Goal: Navigation & Orientation: Find specific page/section

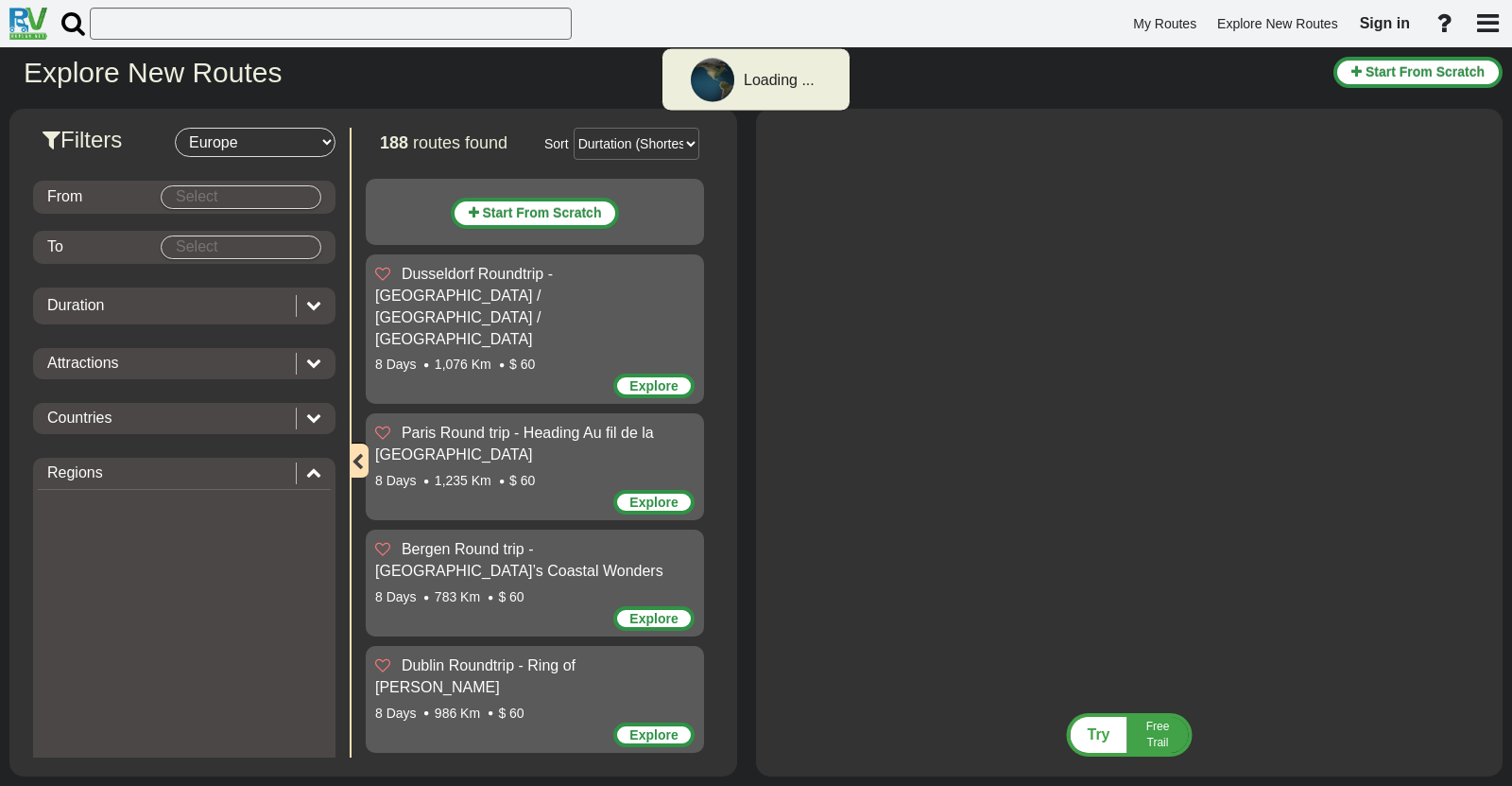
select select "number:1"
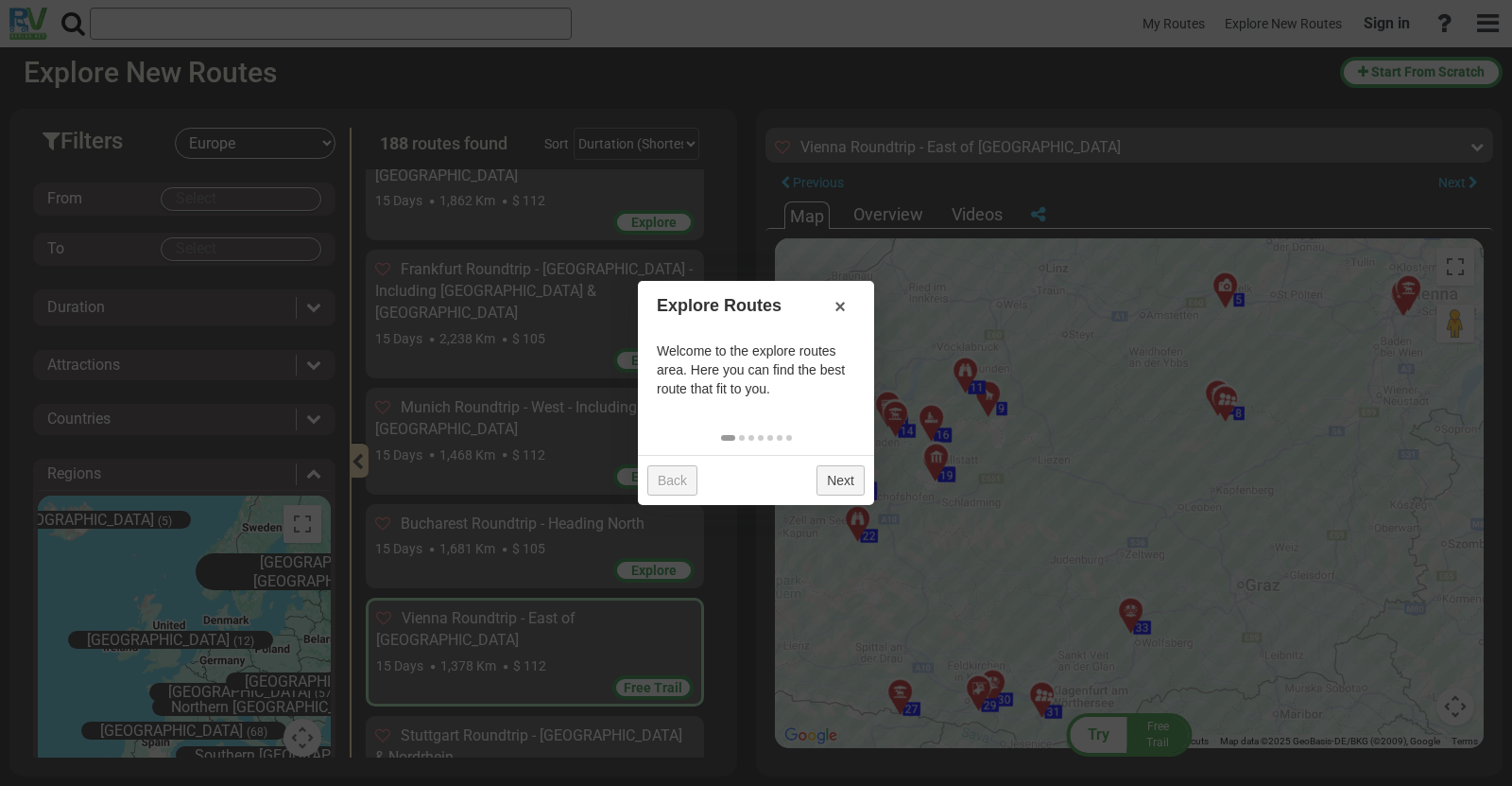
scroll to position [8133, 0]
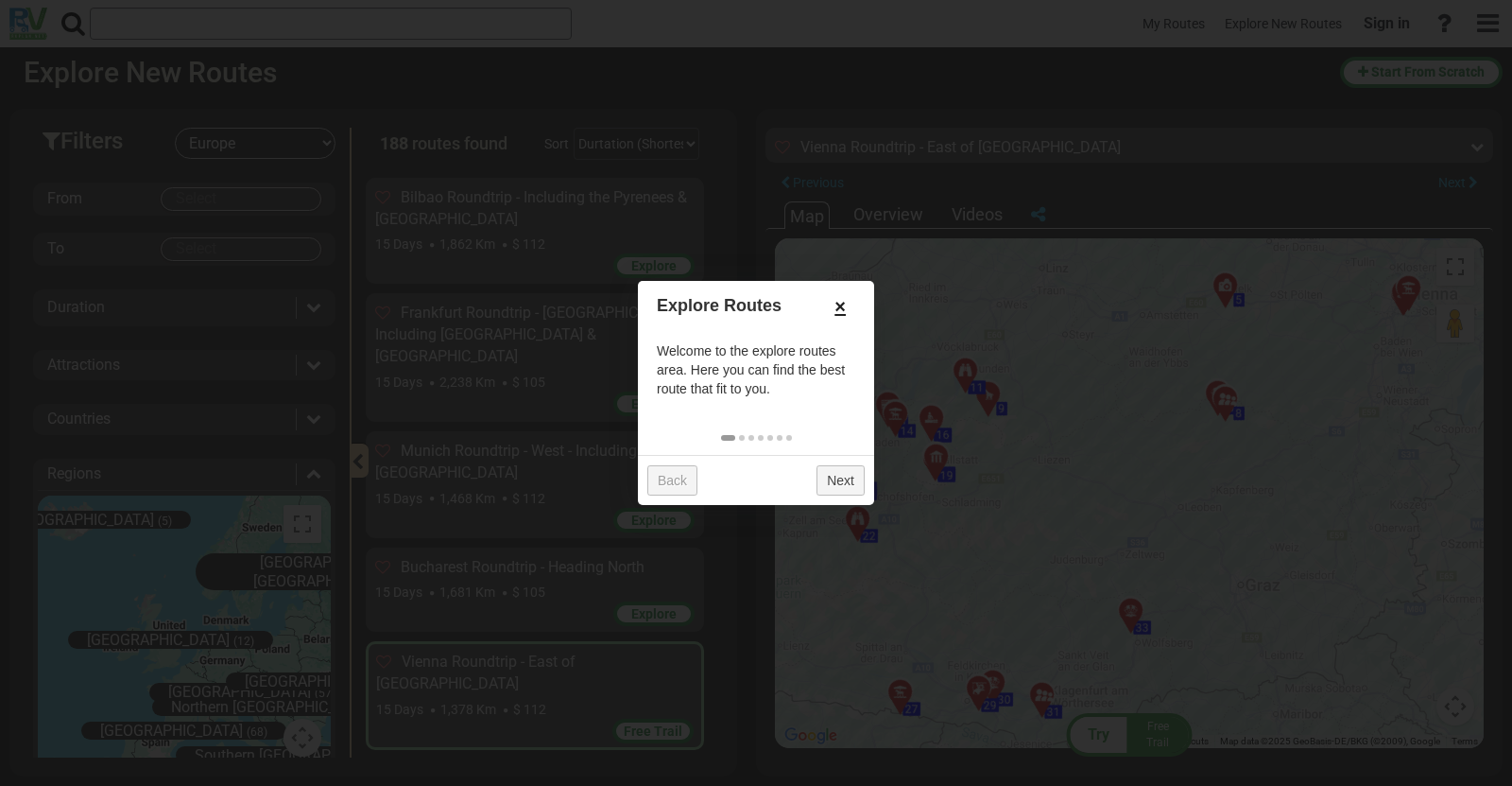
click at [843, 307] on link "×" at bounding box center [840, 306] width 31 height 33
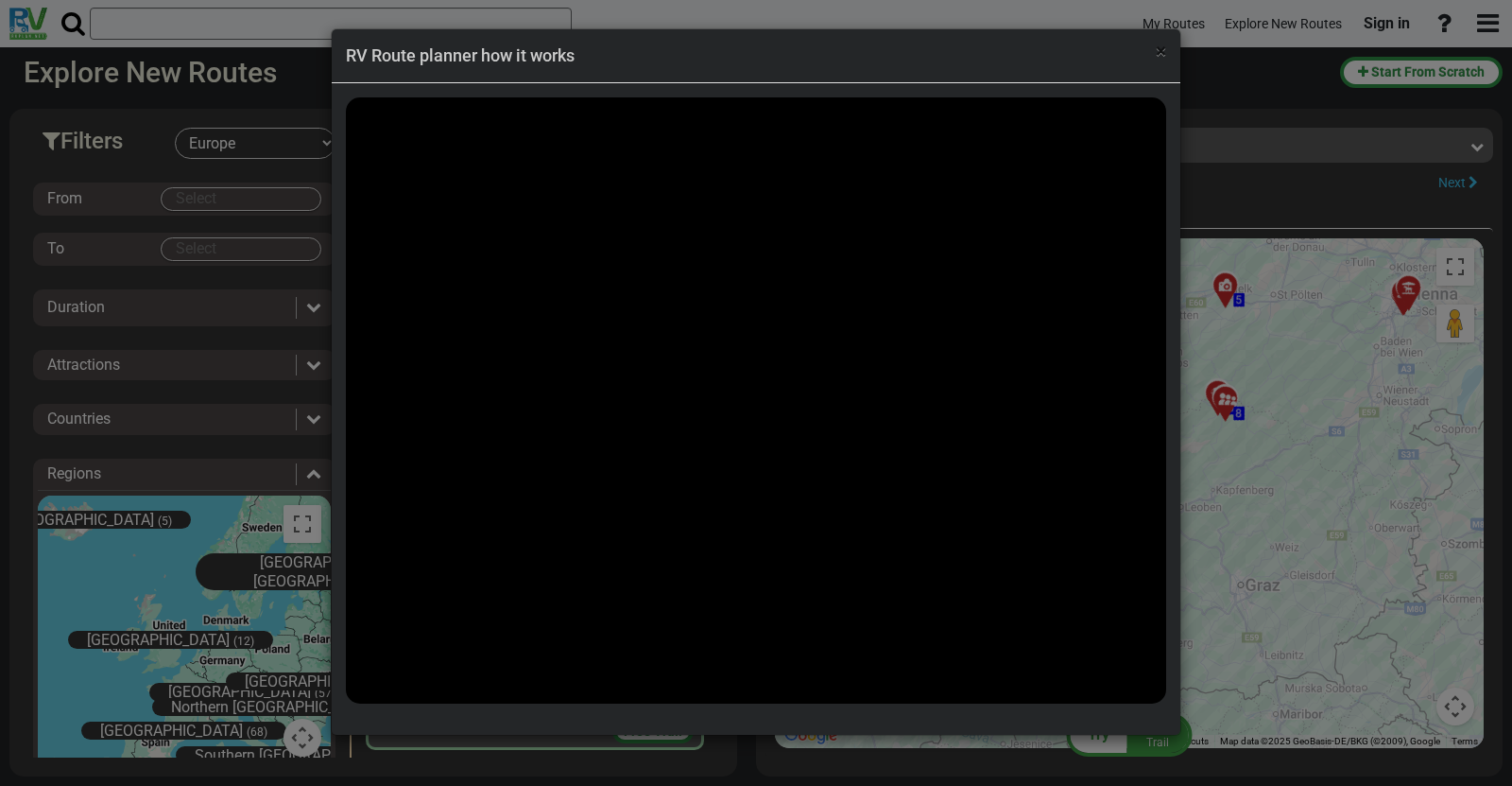
click at [1159, 52] on span "×" at bounding box center [1161, 50] width 11 height 23
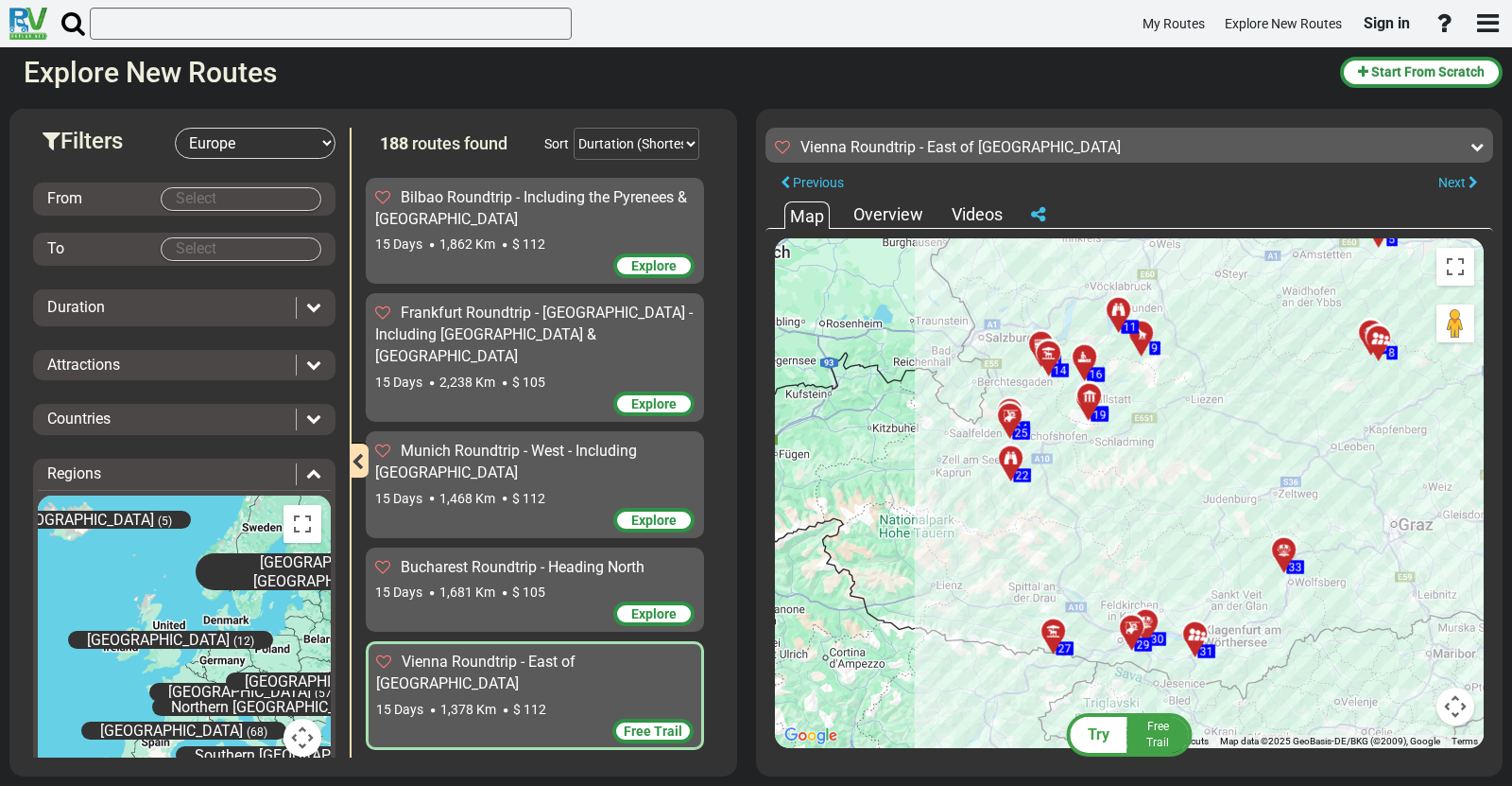
drag, startPoint x: 1037, startPoint y: 518, endPoint x: 1144, endPoint y: 458, distance: 122.7
click at [1147, 457] on div "To activate drag with keyboard, press Alt + Enter. Once in keyboard drag state,…" at bounding box center [1129, 493] width 709 height 510
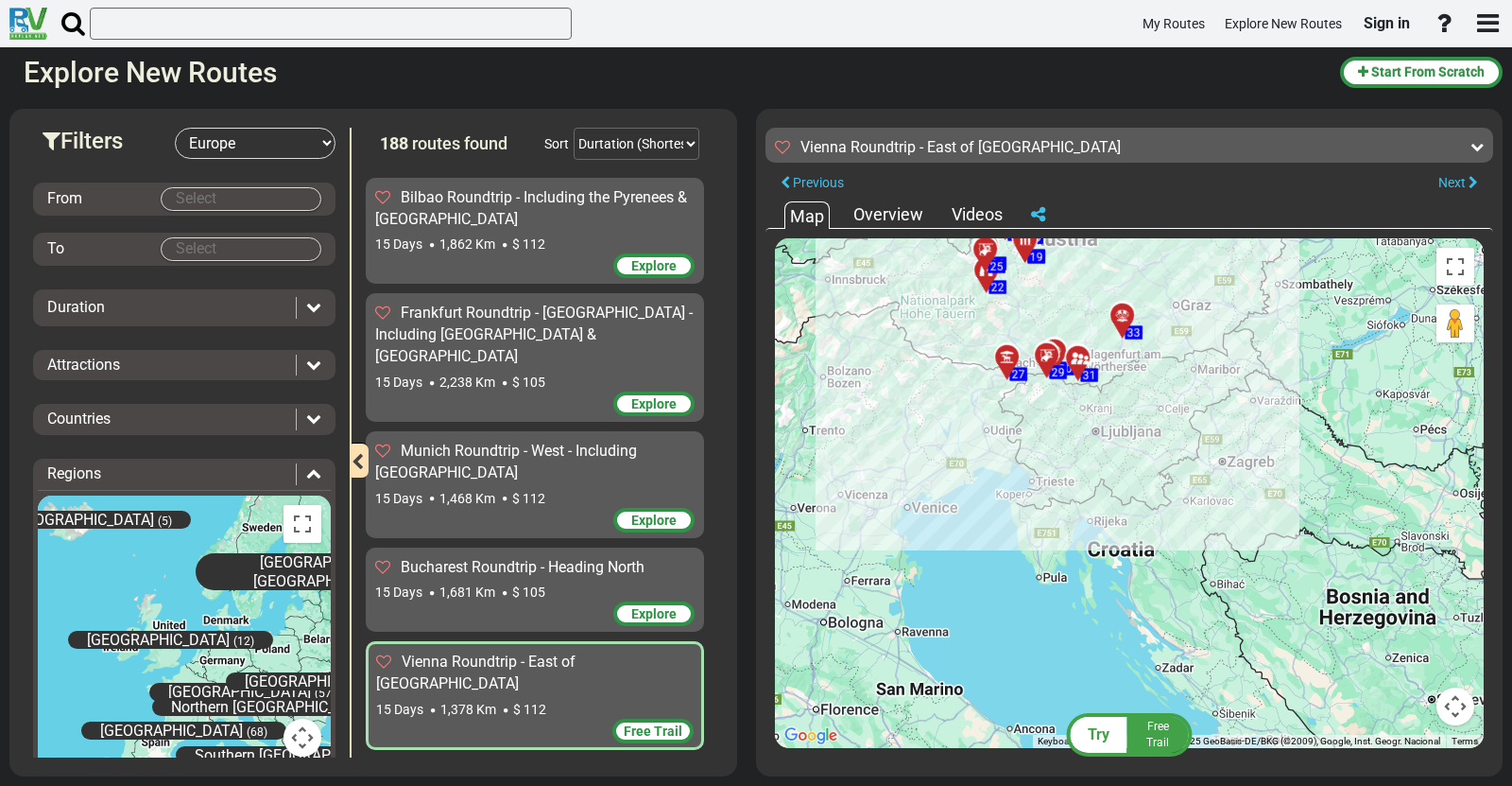
drag, startPoint x: 1177, startPoint y: 487, endPoint x: 1101, endPoint y: 328, distance: 176.2
click at [1101, 328] on div "To activate drag with keyboard, press Alt + Enter. Once in keyboard drag state,…" at bounding box center [1129, 493] width 709 height 510
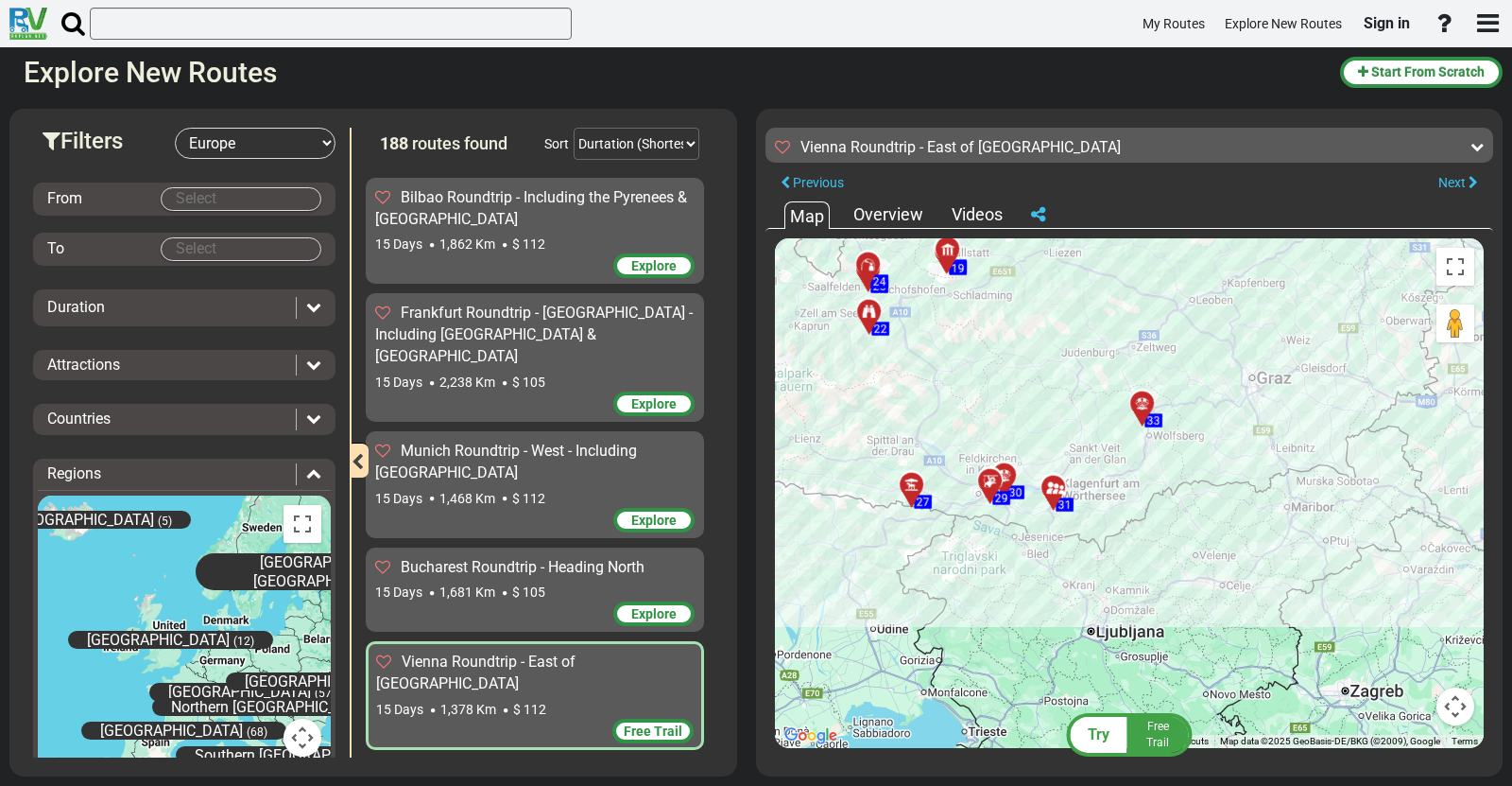
drag, startPoint x: 1151, startPoint y: 404, endPoint x: 1177, endPoint y: 560, distance: 158.2
click at [1183, 576] on div "To activate drag with keyboard, press Alt + Enter. Once in keyboard drag state,…" at bounding box center [1129, 493] width 709 height 510
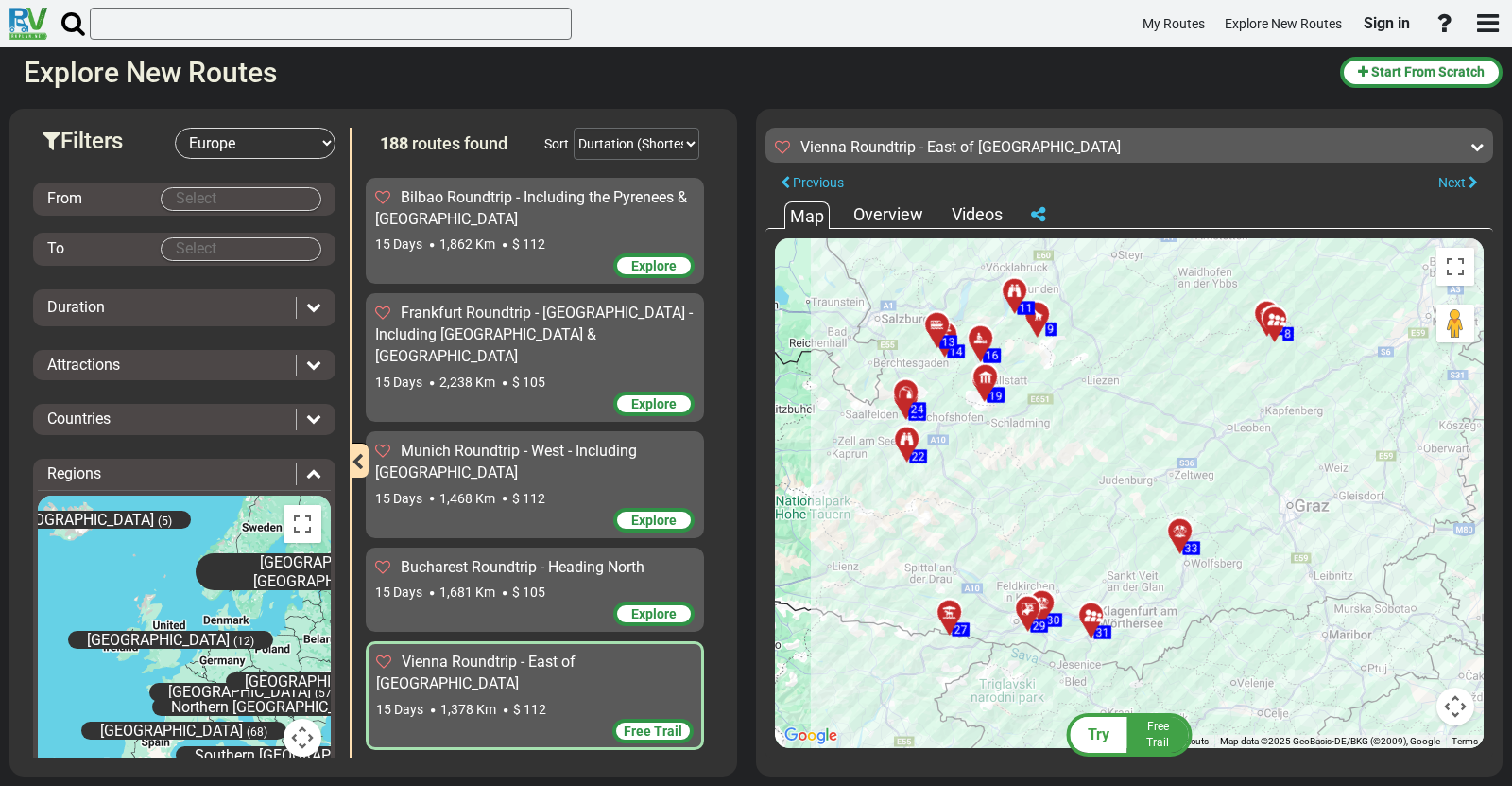
drag, startPoint x: 1180, startPoint y: 387, endPoint x: 1212, endPoint y: 494, distance: 111.7
click at [1212, 494] on div "To activate drag with keyboard, press Alt + Enter. Once in keyboard drag state,…" at bounding box center [1129, 493] width 709 height 510
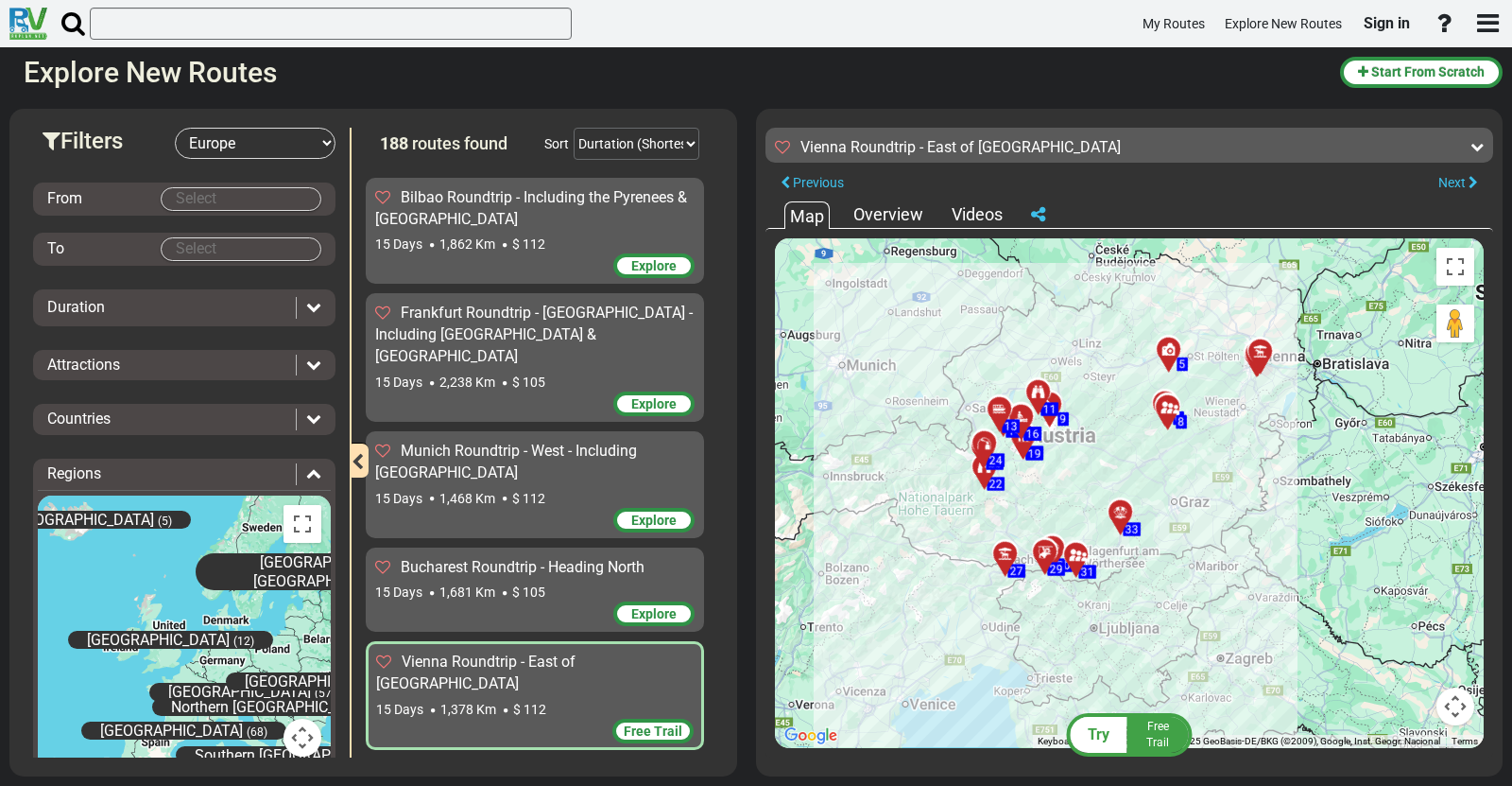
drag, startPoint x: 1215, startPoint y: 435, endPoint x: 1136, endPoint y: 454, distance: 81.3
click at [1136, 454] on div "To activate drag with keyboard, press Alt + Enter. Once in keyboard drag state,…" at bounding box center [1129, 493] width 709 height 510
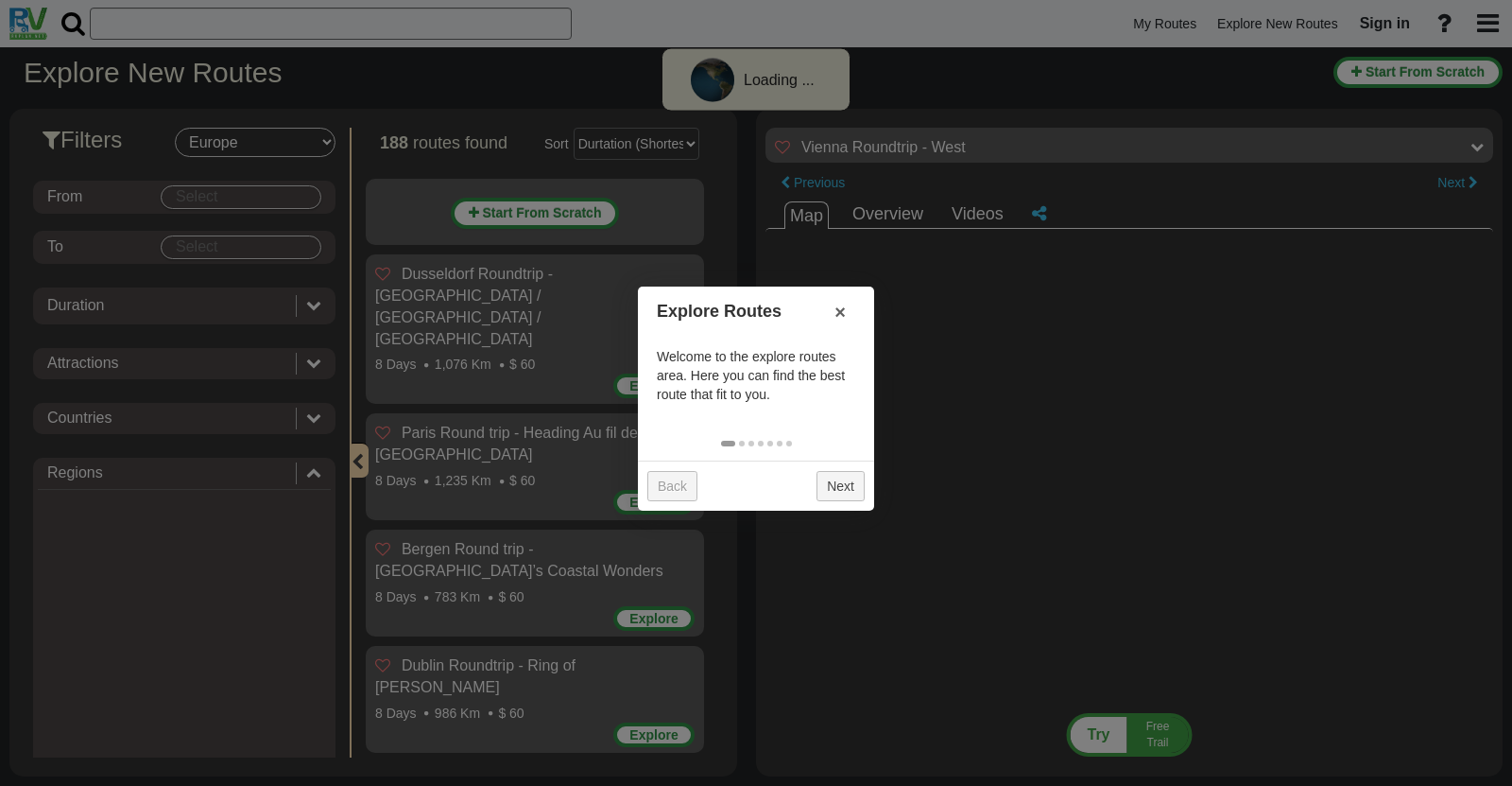
select select "number:1"
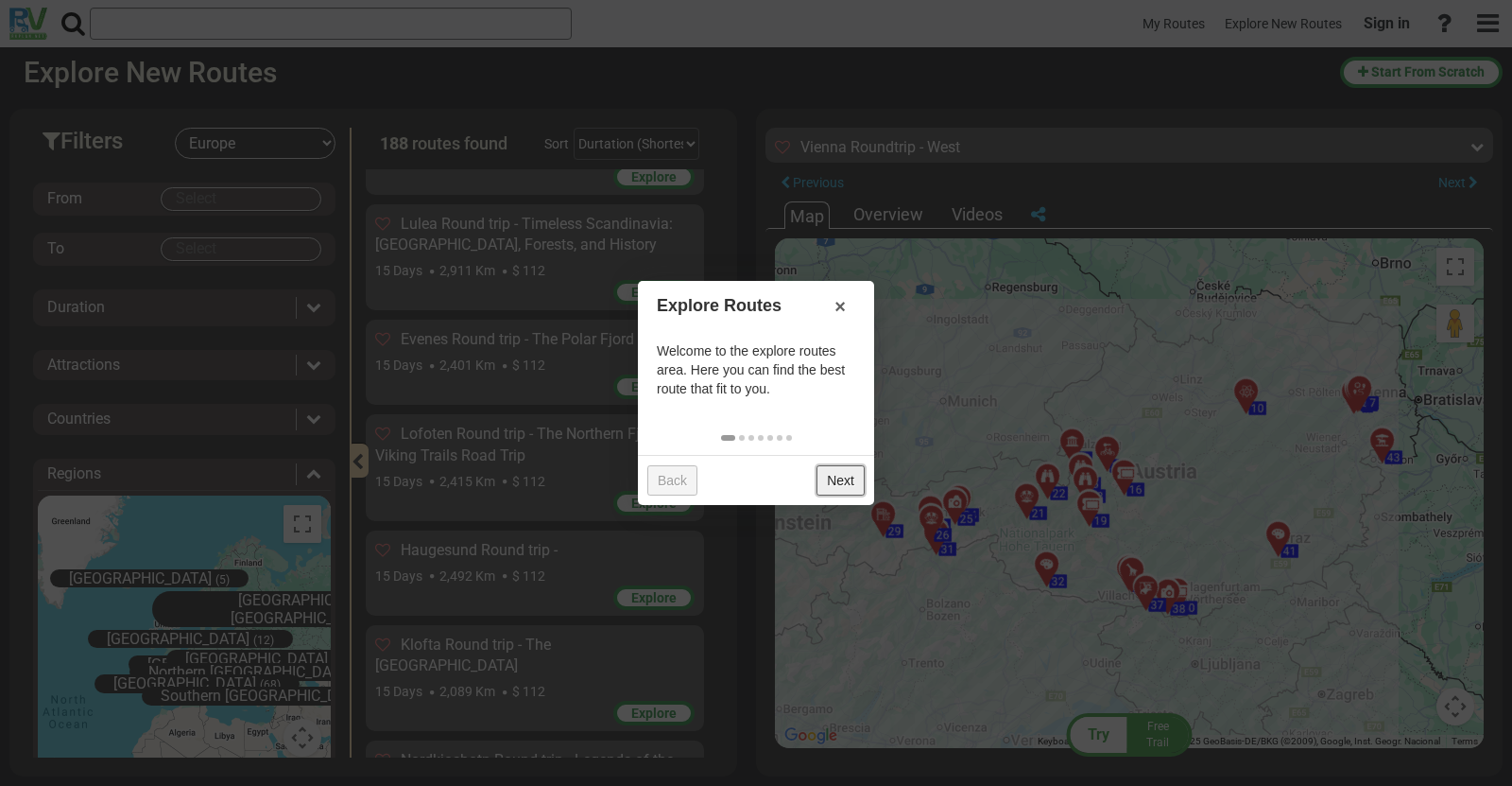
scroll to position [14851, 0]
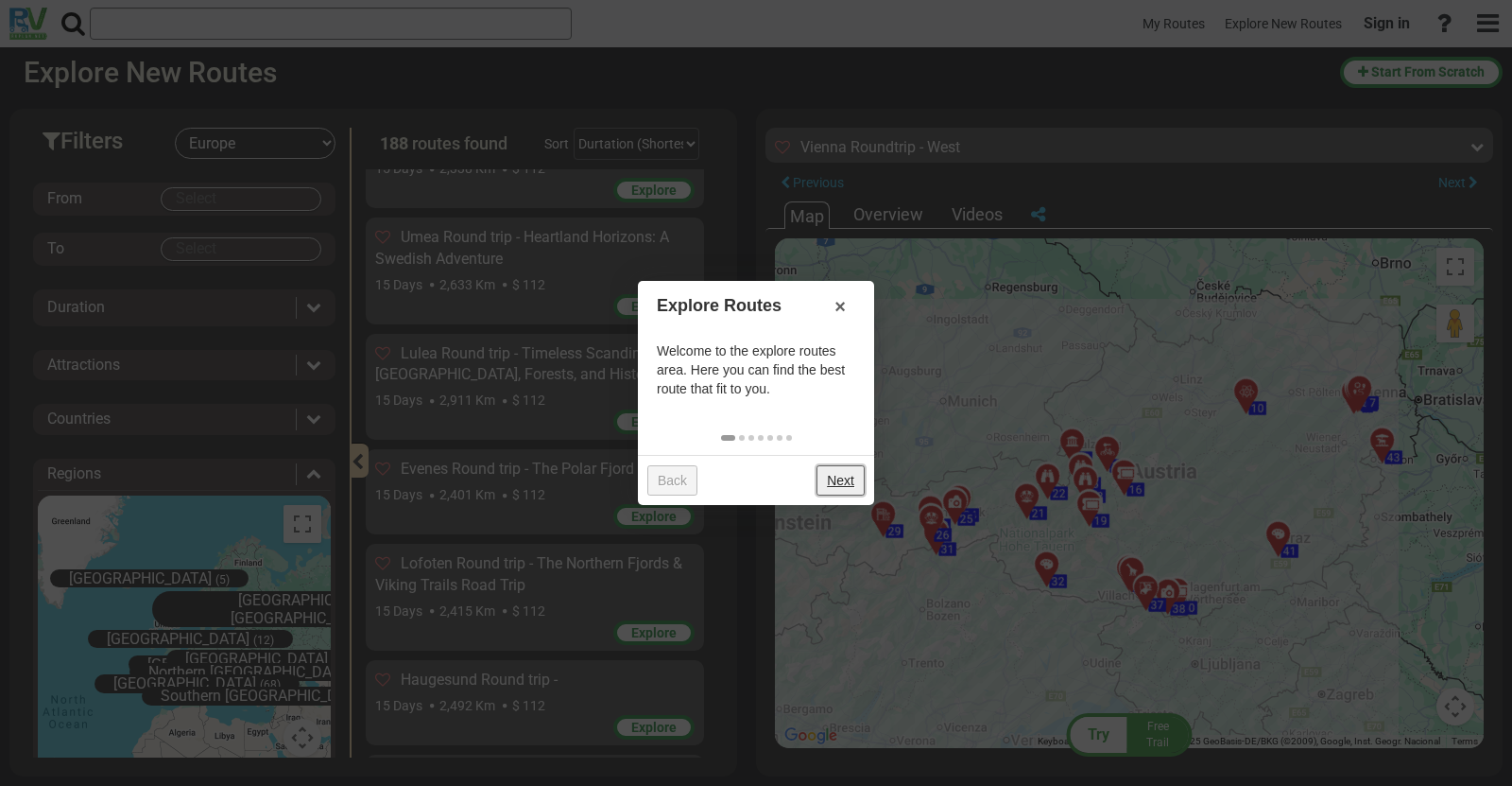
click at [841, 479] on link "Next" at bounding box center [840, 480] width 48 height 31
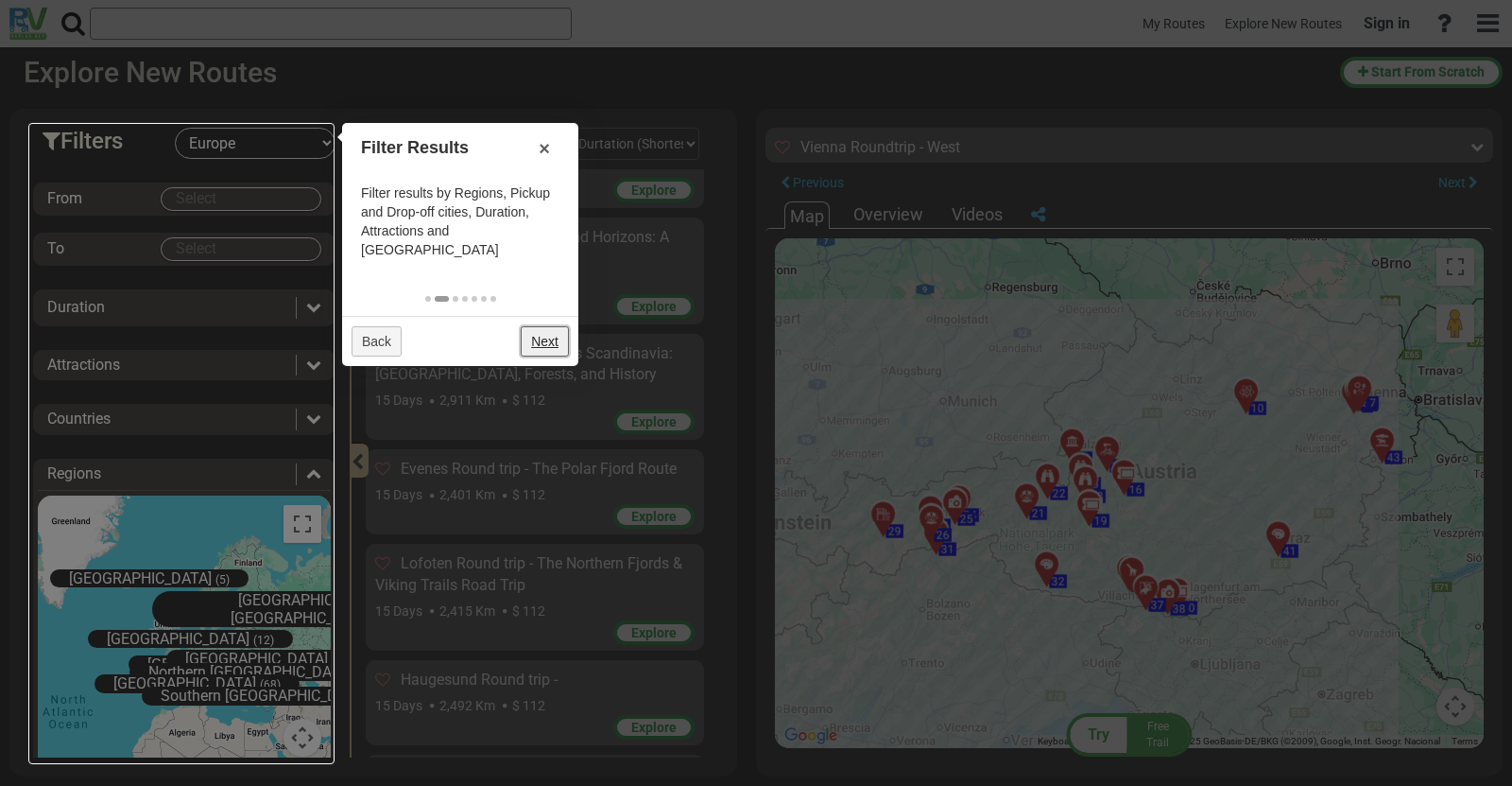
click at [564, 326] on link "Next" at bounding box center [544, 341] width 48 height 31
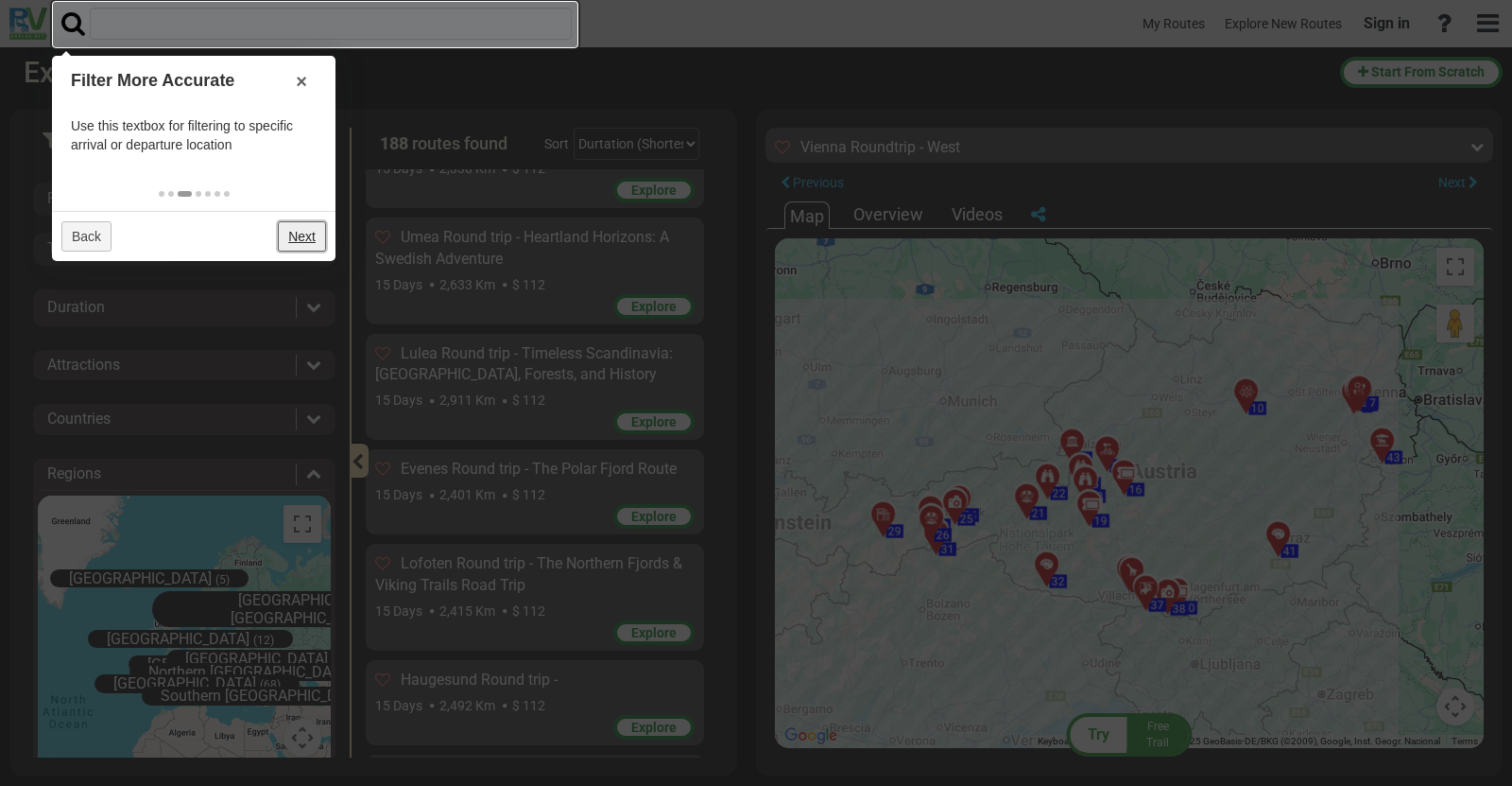
click at [309, 248] on link "Next" at bounding box center [302, 236] width 48 height 31
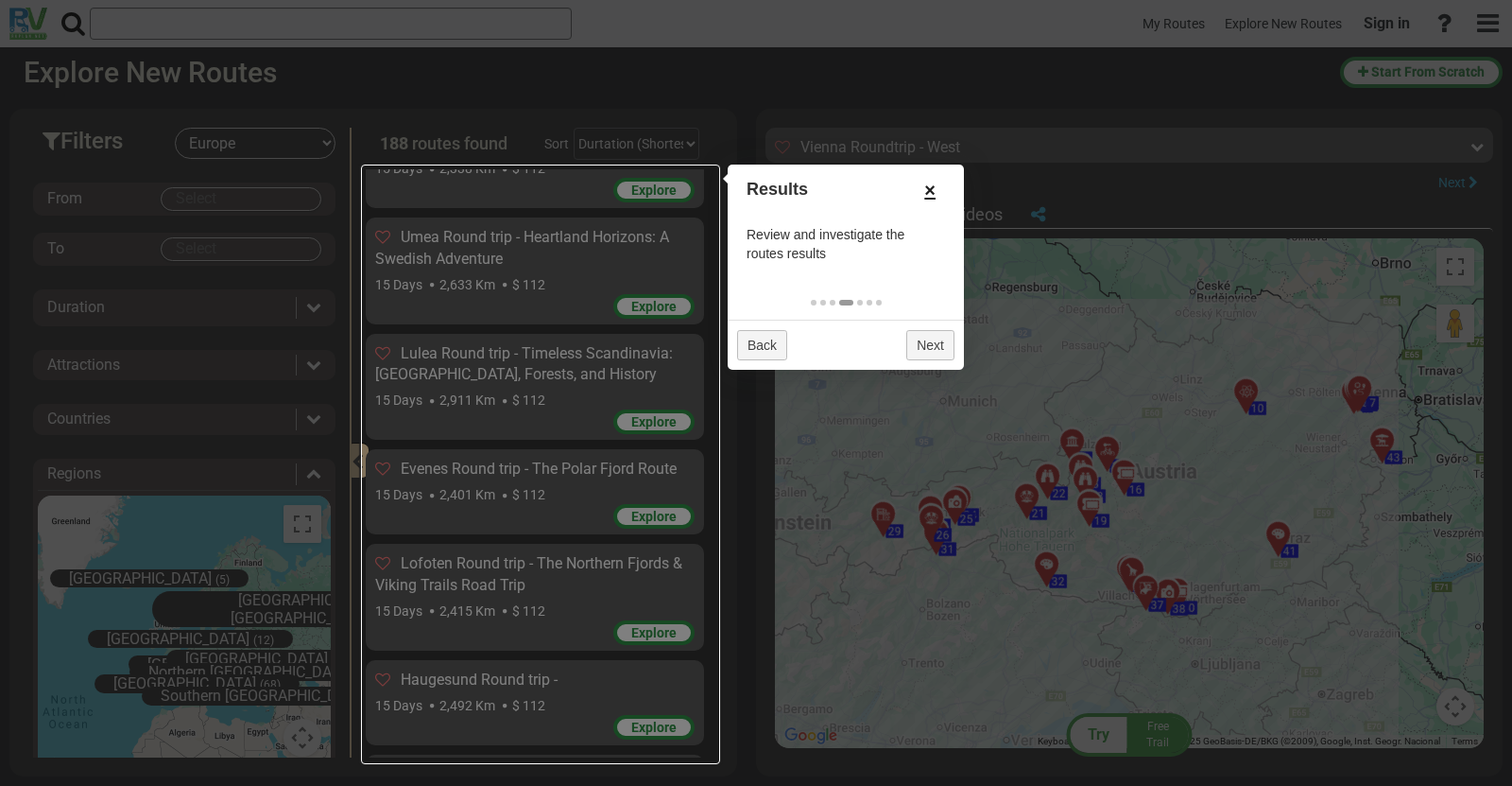
click at [931, 187] on link "×" at bounding box center [929, 189] width 31 height 33
